Goal: Task Accomplishment & Management: Use online tool/utility

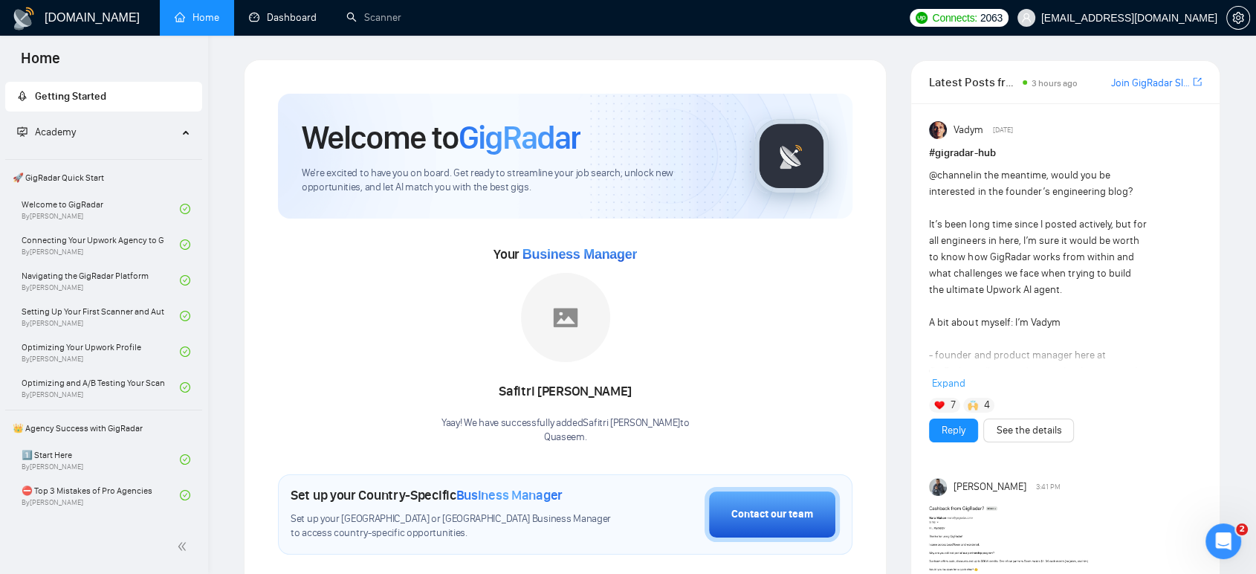
drag, startPoint x: 282, startPoint y: 22, endPoint x: 303, endPoint y: 51, distance: 35.5
click at [282, 22] on link "Dashboard" at bounding box center [283, 17] width 68 height 13
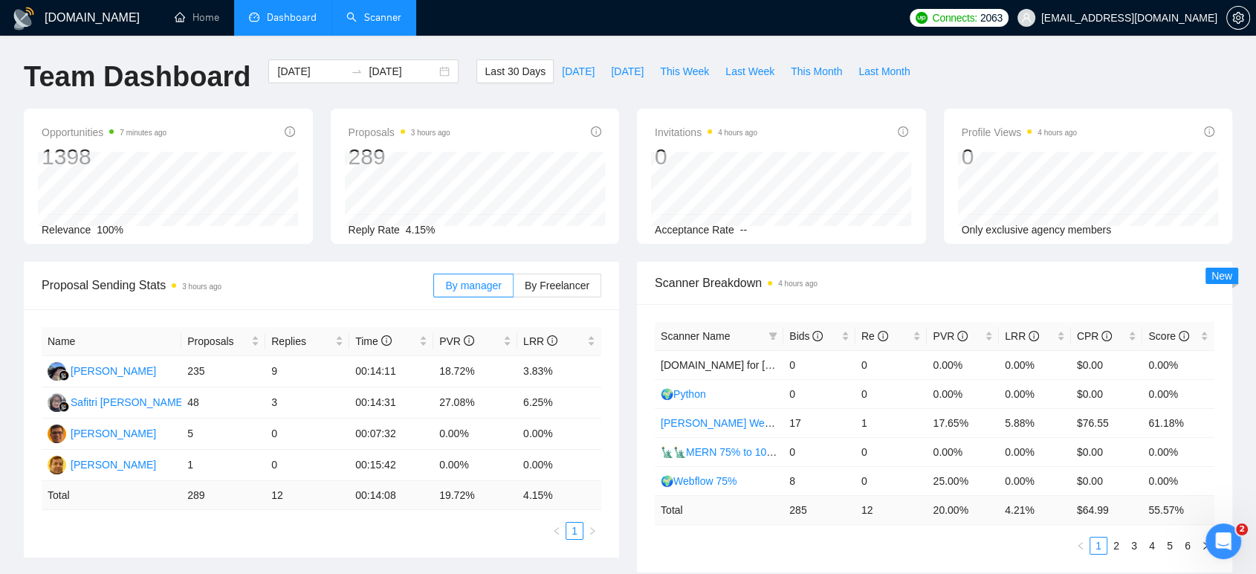
click at [381, 13] on link "Scanner" at bounding box center [373, 17] width 55 height 13
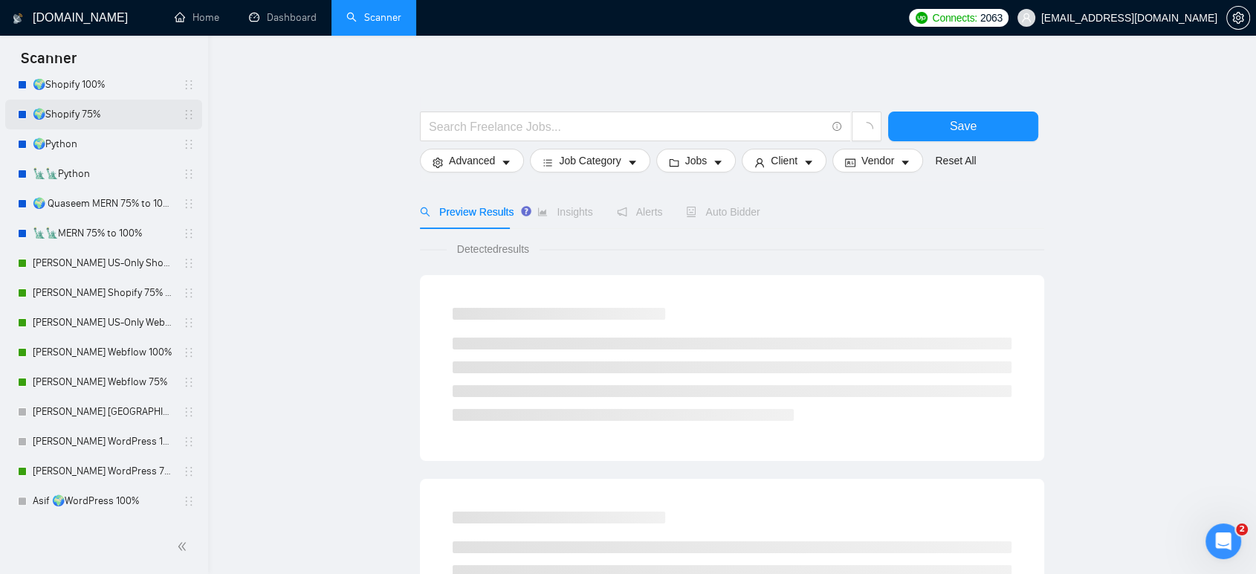
scroll to position [330, 0]
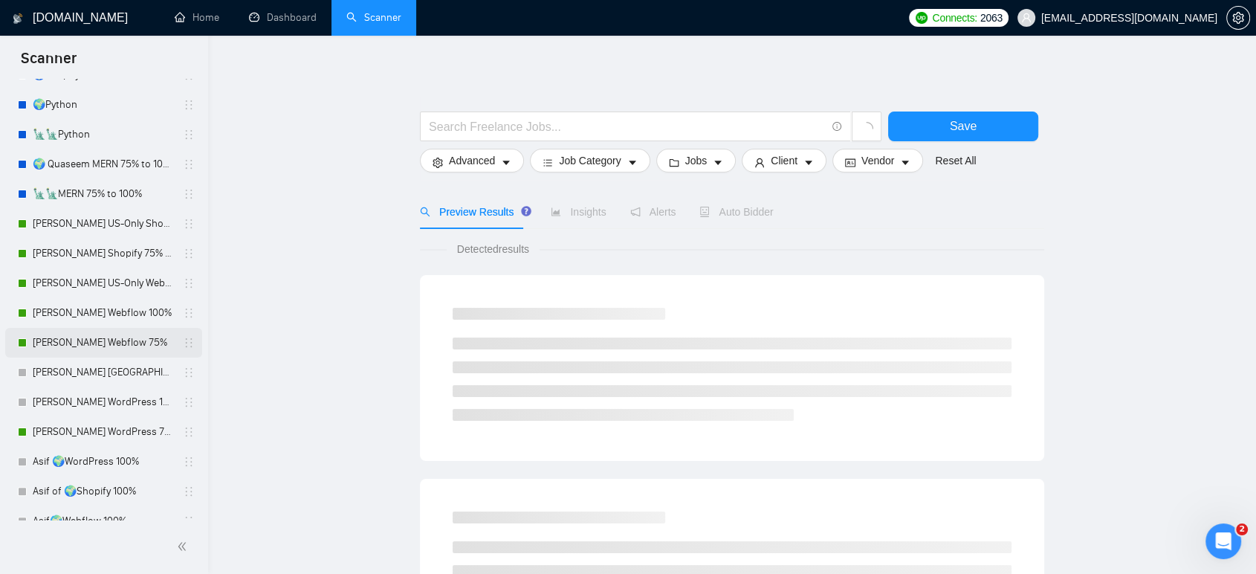
click at [114, 347] on link "[PERSON_NAME] Webflow 75%" at bounding box center [103, 343] width 141 height 30
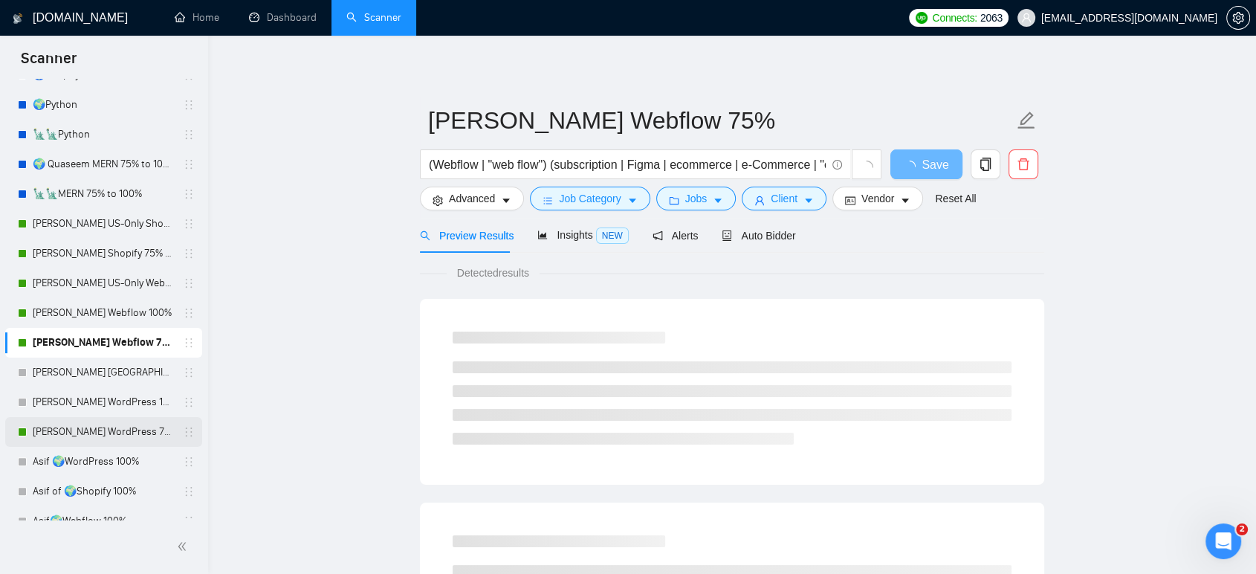
click at [120, 441] on link "[PERSON_NAME] WordPress 75%" at bounding box center [103, 432] width 141 height 30
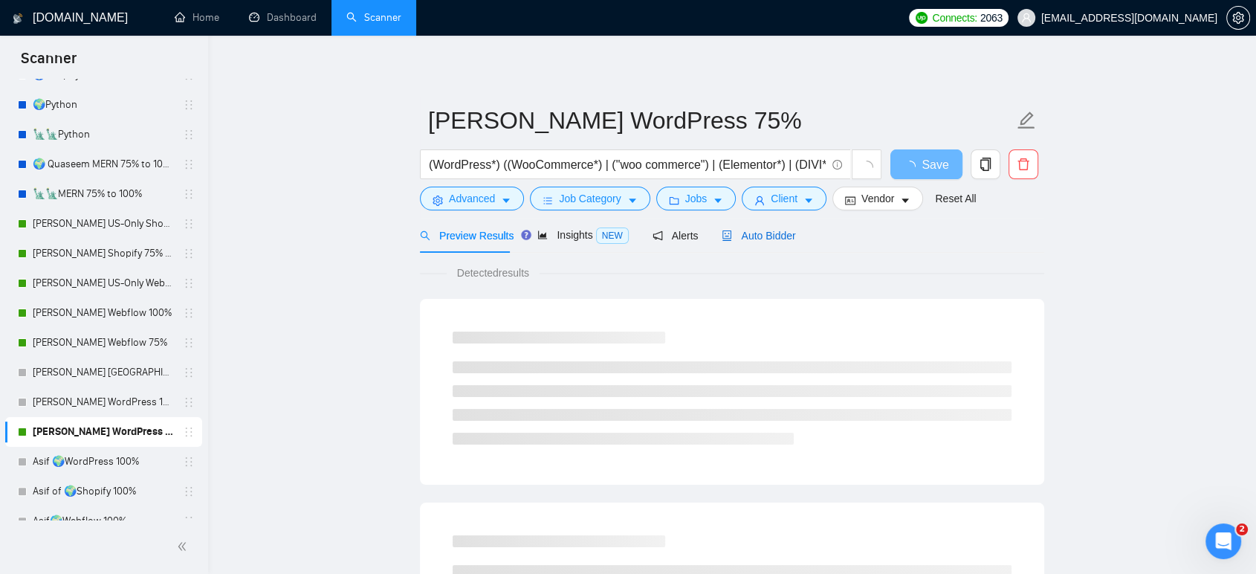
click at [778, 233] on span "Auto Bidder" at bounding box center [758, 236] width 74 height 12
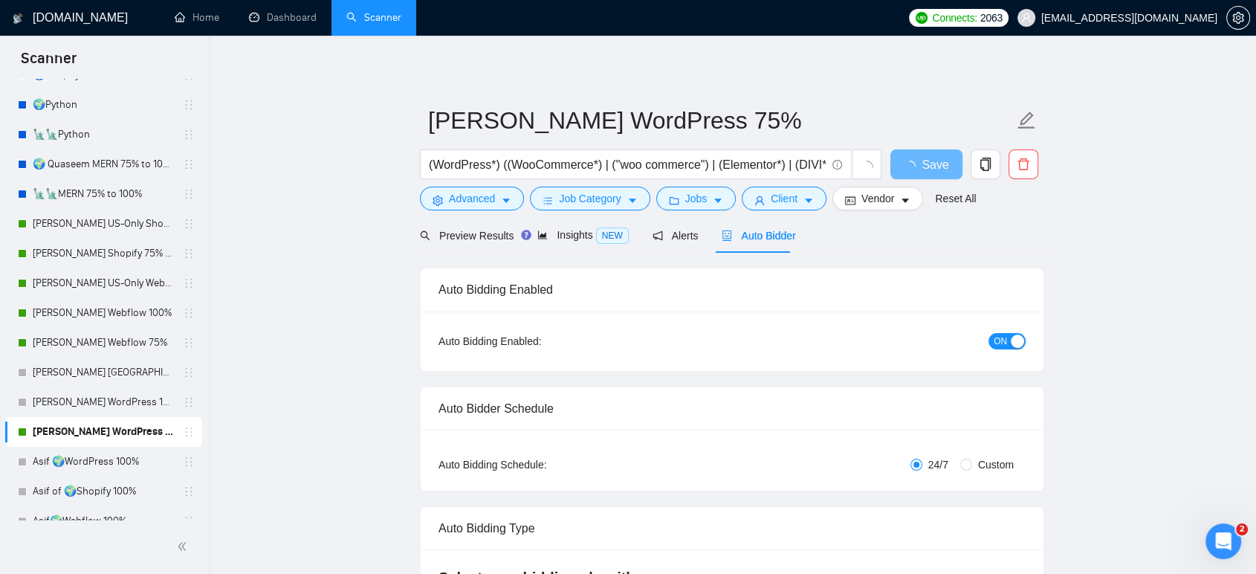
radio input "false"
radio input "true"
checkbox input "true"
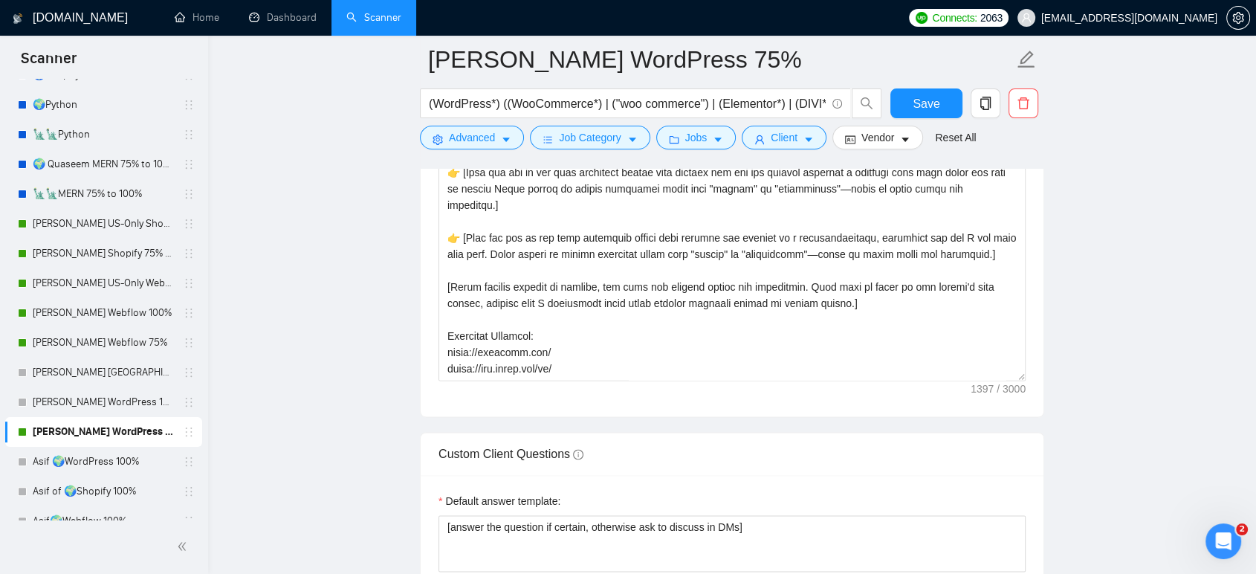
scroll to position [2229, 0]
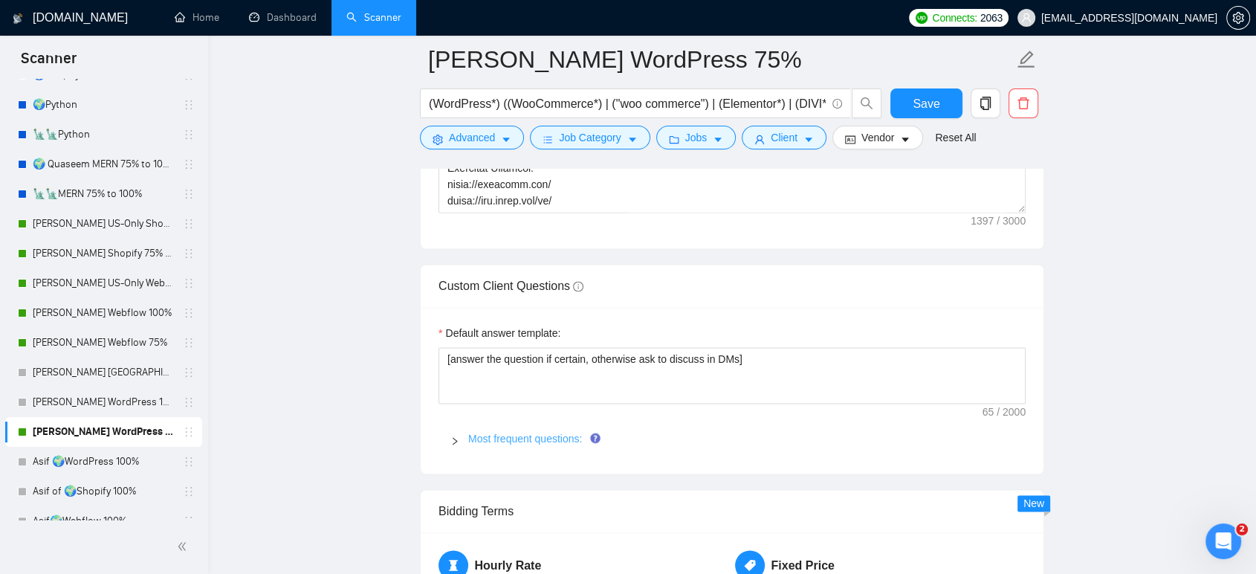
click at [551, 437] on link "Most frequent questions:" at bounding box center [525, 438] width 114 height 12
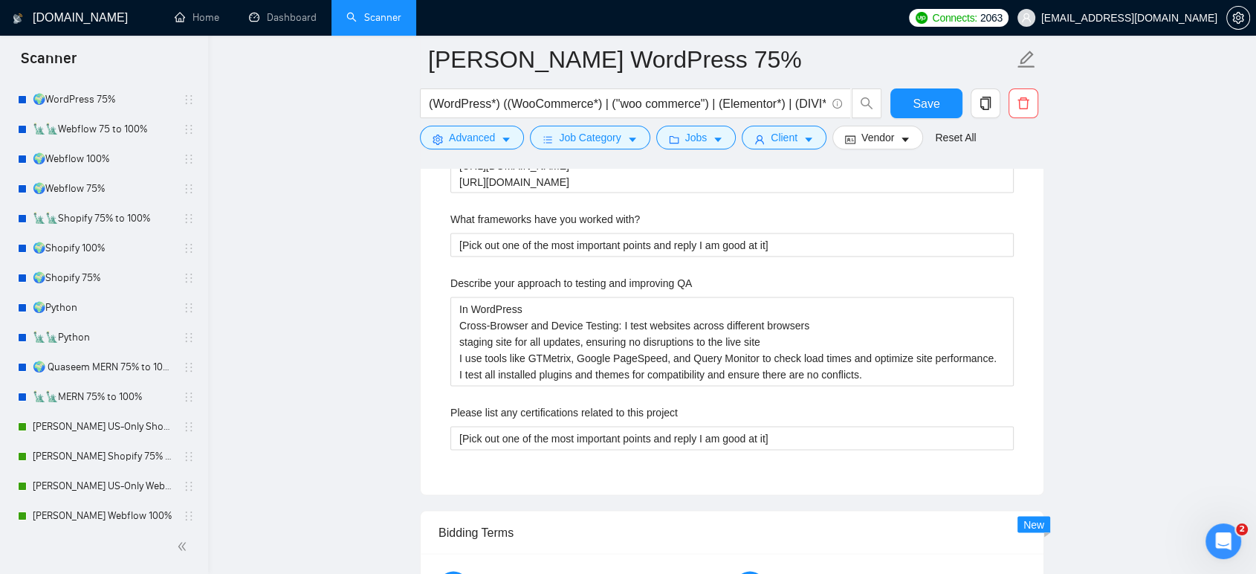
scroll to position [0, 0]
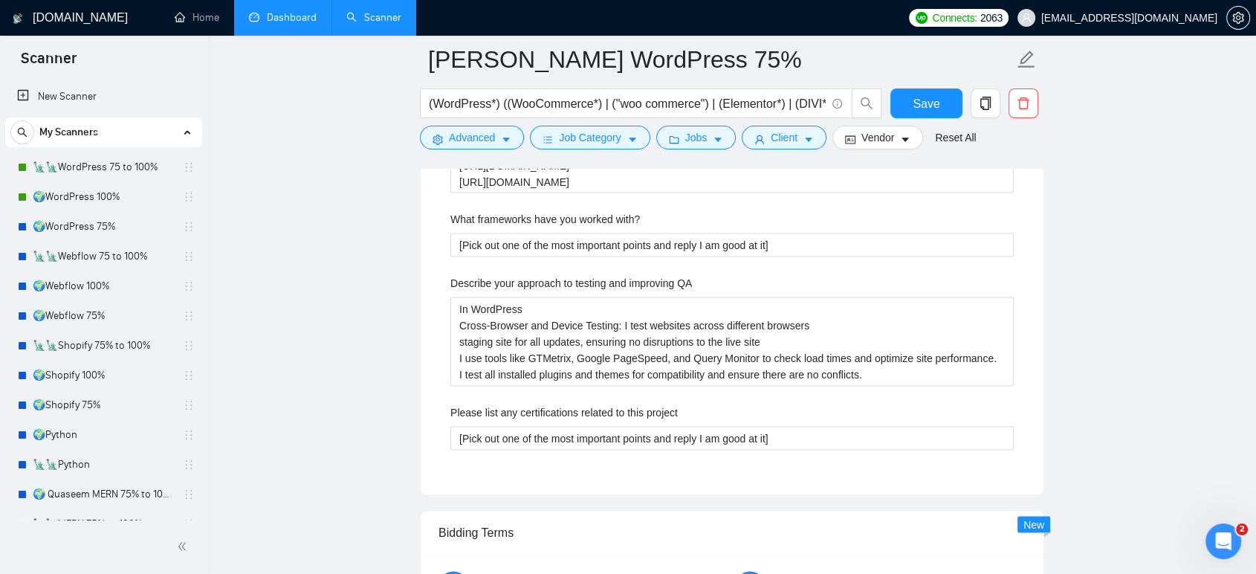
click at [303, 24] on link "Dashboard" at bounding box center [283, 17] width 68 height 13
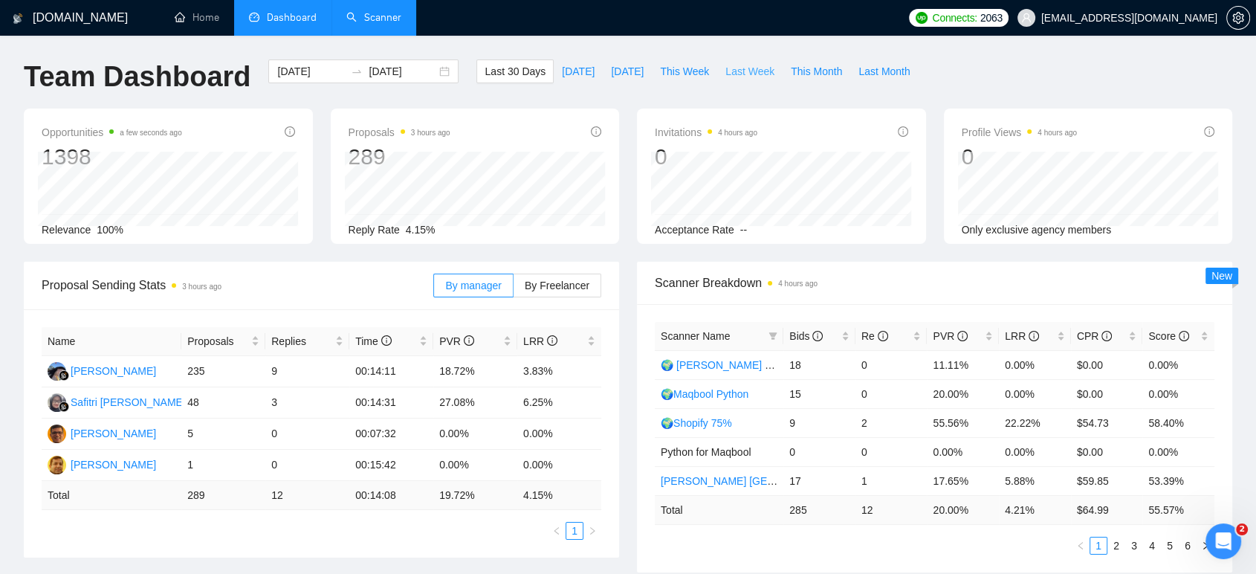
click at [736, 78] on span "Last Week" at bounding box center [749, 71] width 49 height 16
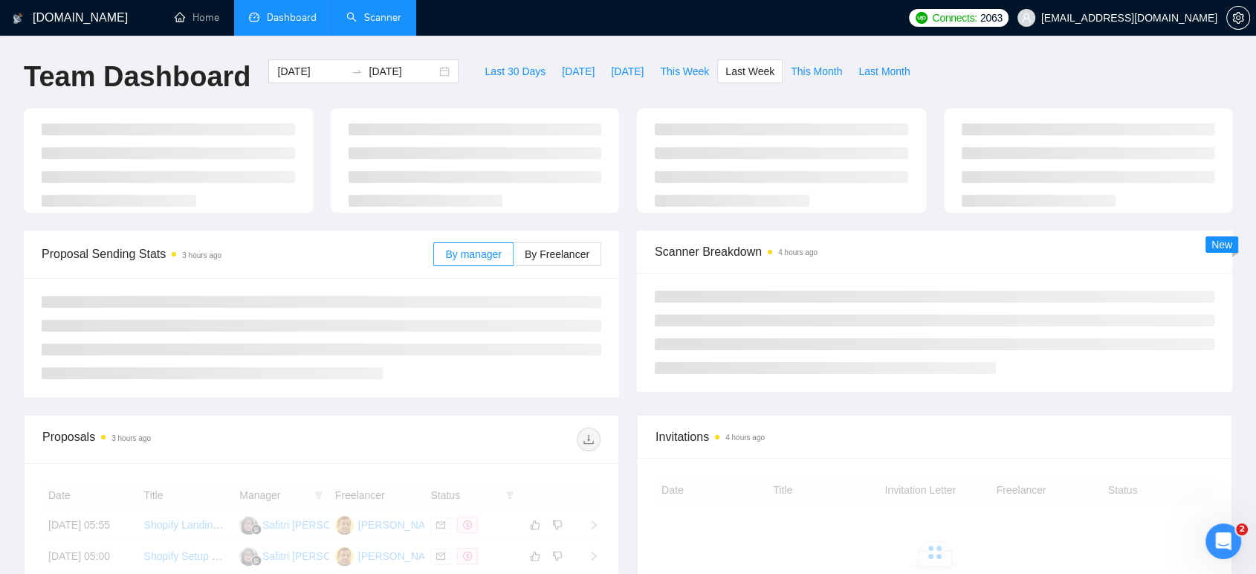
type input "[DATE]"
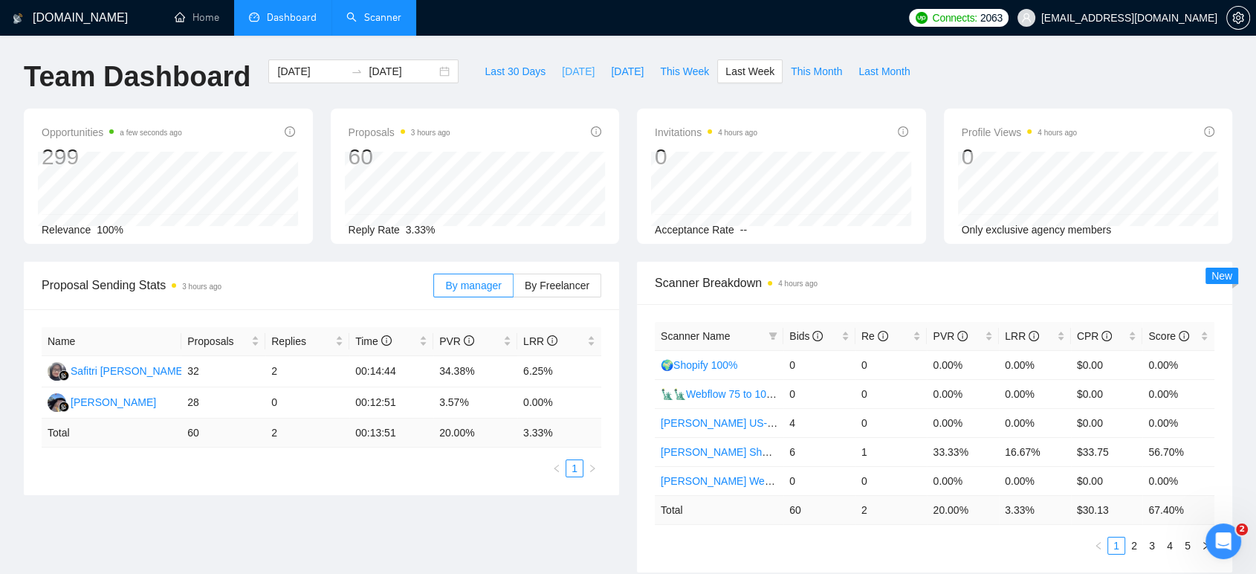
click at [562, 74] on span "[DATE]" at bounding box center [578, 71] width 33 height 16
type input "[DATE]"
click at [551, 282] on span "By Freelancer" at bounding box center [557, 285] width 65 height 12
click at [513, 289] on input "By Freelancer" at bounding box center [513, 289] width 0 height 0
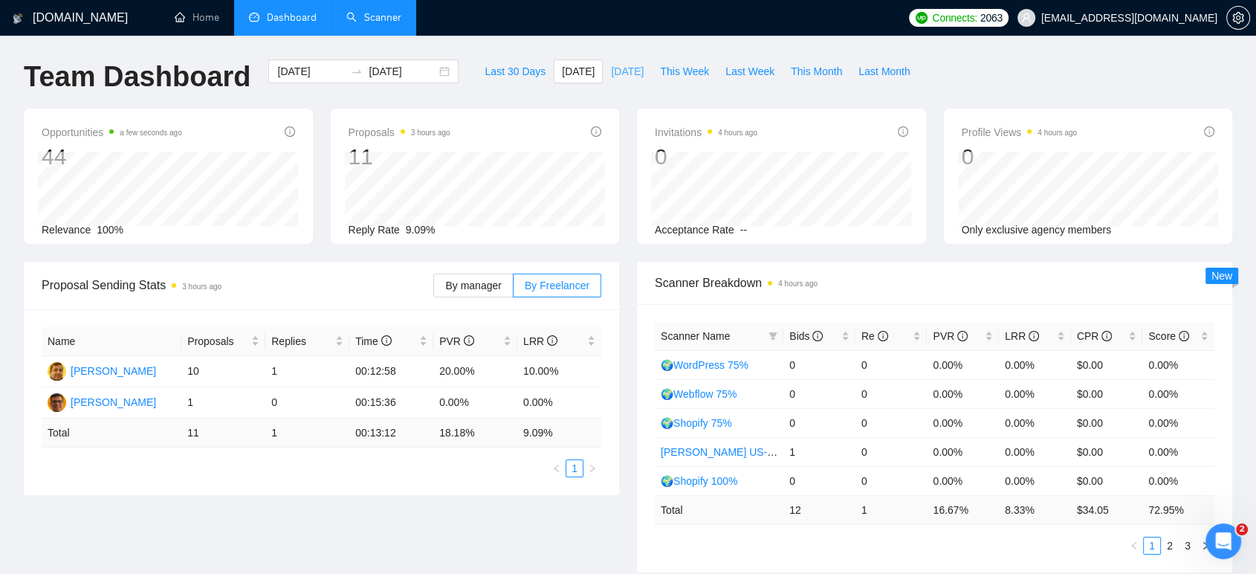
click at [612, 74] on span "[DATE]" at bounding box center [627, 71] width 33 height 16
type input "[DATE]"
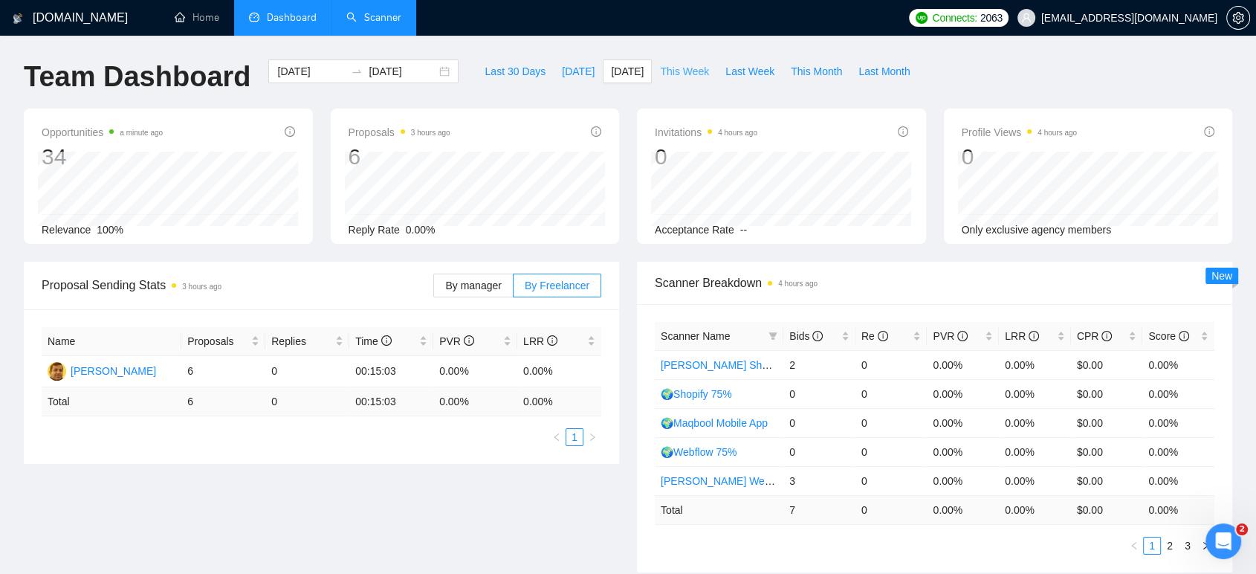
click at [678, 74] on span "This Week" at bounding box center [684, 71] width 49 height 16
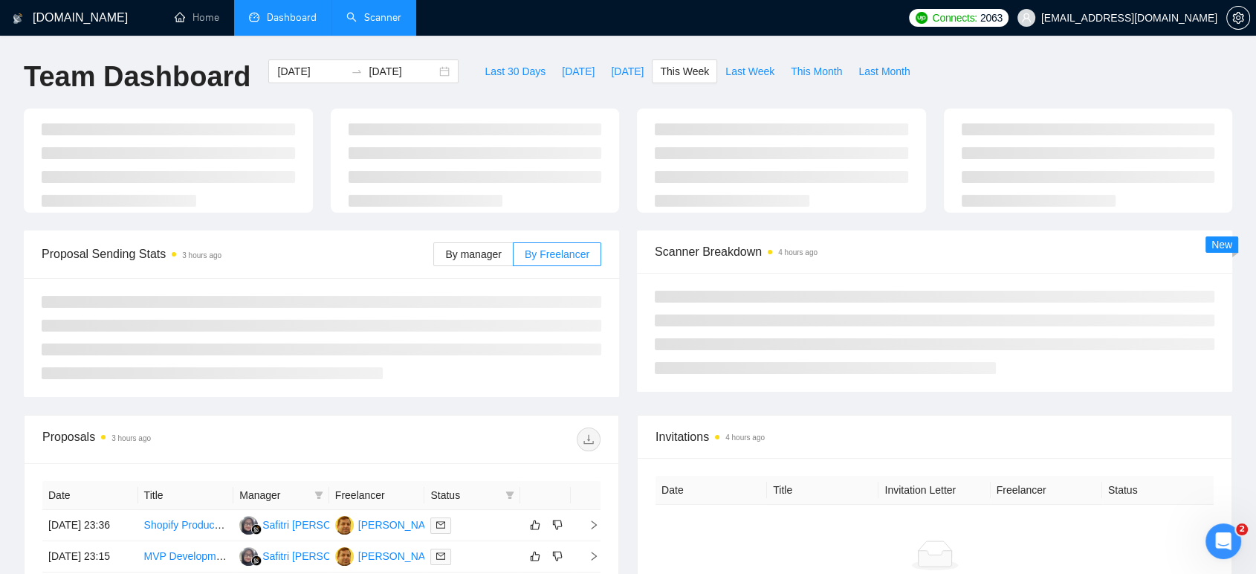
type input "[DATE]"
